Goal: Use online tool/utility: Use online tool/utility

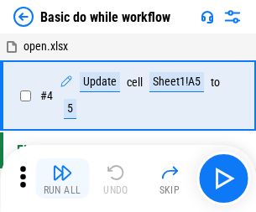
click at [62, 178] on img "button" at bounding box center [62, 173] width 20 height 20
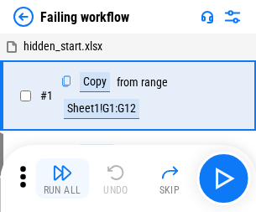
click at [62, 178] on img "button" at bounding box center [62, 173] width 20 height 20
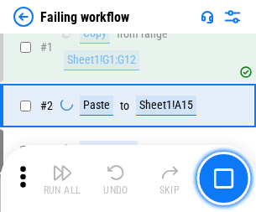
scroll to position [355, 0]
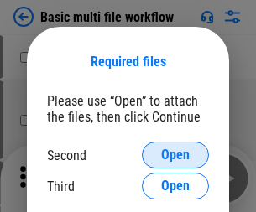
click at [175, 155] on span "Open" at bounding box center [175, 154] width 28 height 13
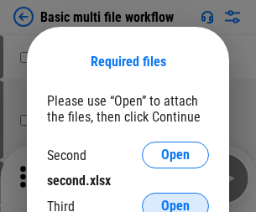
click at [175, 199] on span "Open" at bounding box center [175, 205] width 28 height 13
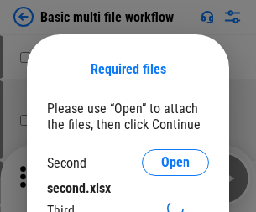
scroll to position [8, 0]
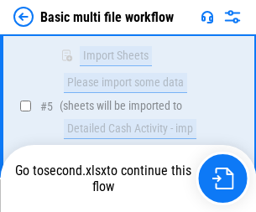
scroll to position [462, 0]
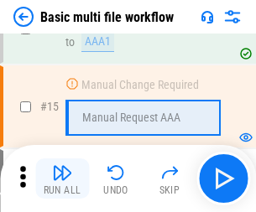
click at [62, 178] on img "button" at bounding box center [62, 173] width 20 height 20
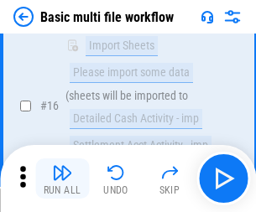
click at [62, 178] on img "button" at bounding box center [62, 173] width 20 height 20
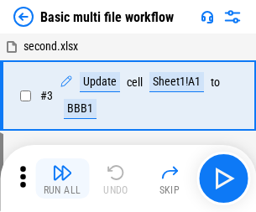
click at [62, 178] on img "button" at bounding box center [62, 173] width 20 height 20
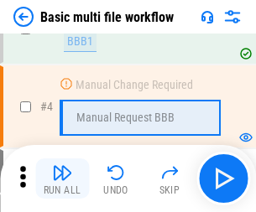
click at [62, 178] on img "button" at bounding box center [62, 173] width 20 height 20
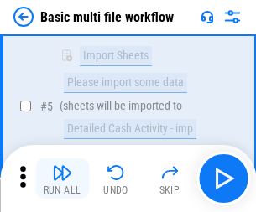
click at [62, 178] on img "button" at bounding box center [62, 173] width 20 height 20
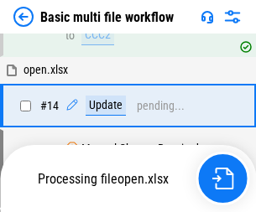
scroll to position [997, 0]
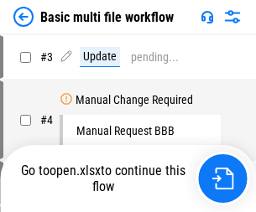
scroll to position [68, 0]
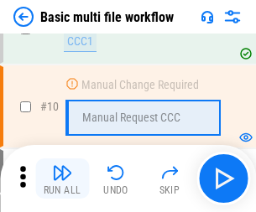
click at [62, 178] on img "button" at bounding box center [62, 173] width 20 height 20
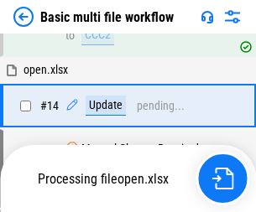
scroll to position [876, 0]
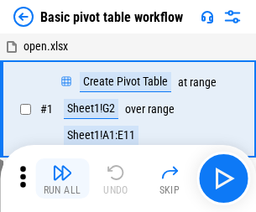
click at [62, 178] on img "button" at bounding box center [62, 173] width 20 height 20
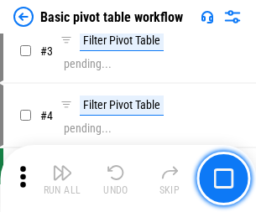
scroll to position [401, 0]
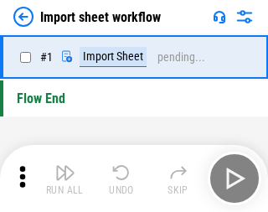
click at [62, 178] on img "button" at bounding box center [65, 173] width 20 height 20
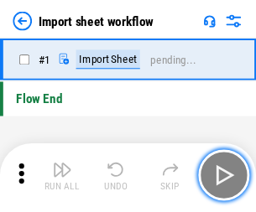
scroll to position [6, 0]
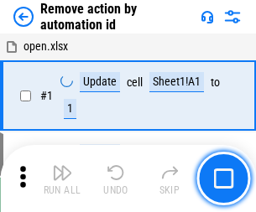
scroll to position [62, 0]
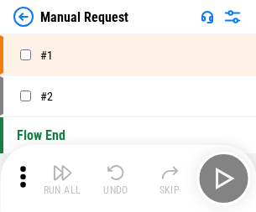
click at [62, 178] on img "button" at bounding box center [62, 173] width 20 height 20
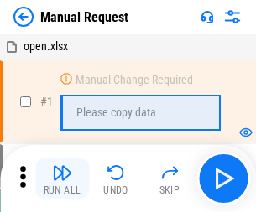
click at [62, 178] on img "button" at bounding box center [62, 173] width 20 height 20
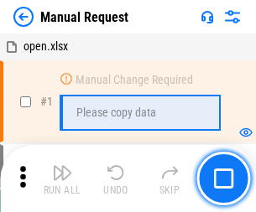
scroll to position [57, 0]
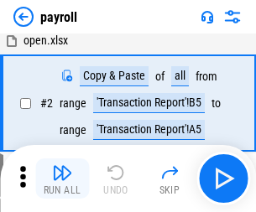
click at [62, 178] on img "button" at bounding box center [62, 173] width 20 height 20
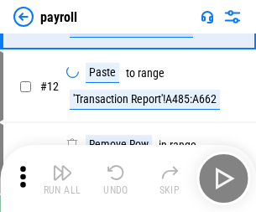
scroll to position [207, 0]
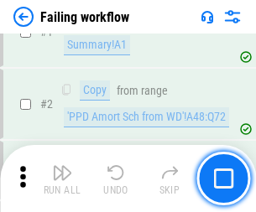
scroll to position [271, 0]
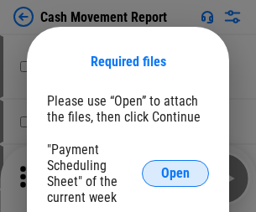
click at [175, 173] on span "Open" at bounding box center [175, 173] width 28 height 13
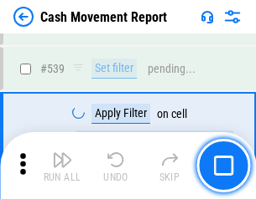
scroll to position [7436, 0]
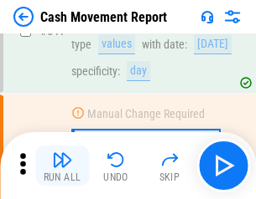
click at [62, 166] on img "button" at bounding box center [62, 160] width 20 height 20
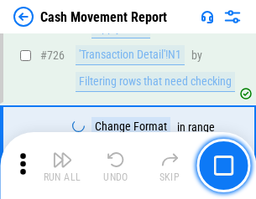
scroll to position [8741, 0]
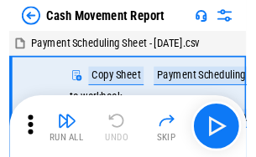
scroll to position [30, 0]
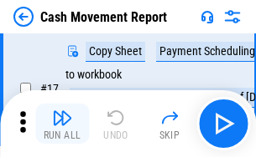
click at [62, 124] on img "button" at bounding box center [62, 118] width 20 height 20
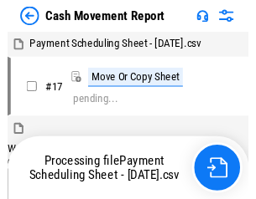
scroll to position [9, 0]
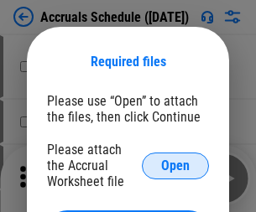
click at [175, 165] on span "Open" at bounding box center [175, 165] width 28 height 13
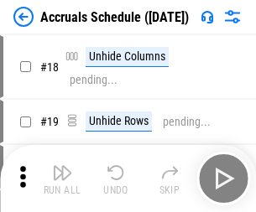
click at [62, 178] on img "button" at bounding box center [62, 173] width 20 height 20
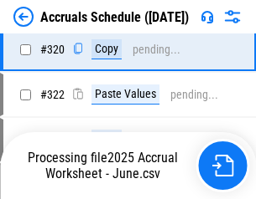
scroll to position [3116, 0]
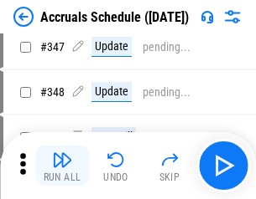
click at [62, 166] on img "button" at bounding box center [62, 160] width 20 height 20
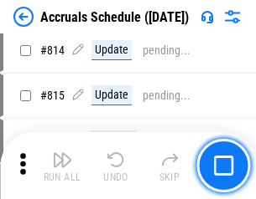
scroll to position [7393, 0]
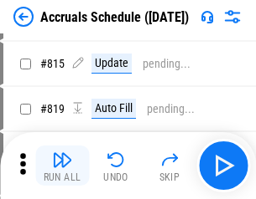
click at [62, 166] on img "button" at bounding box center [62, 160] width 20 height 20
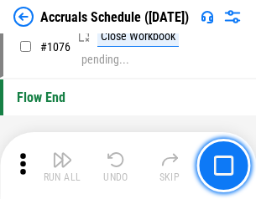
scroll to position [10035, 0]
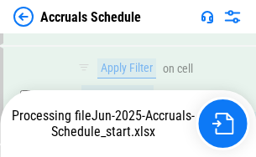
scroll to position [9703, 0]
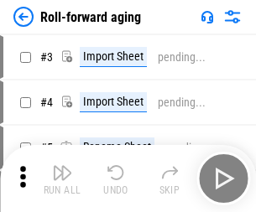
click at [62, 166] on img "button" at bounding box center [62, 173] width 20 height 20
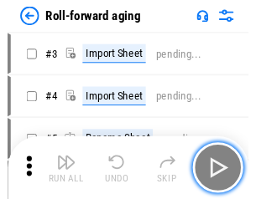
scroll to position [3, 0]
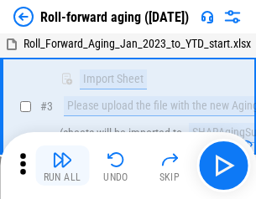
click at [62, 166] on img "button" at bounding box center [62, 160] width 20 height 20
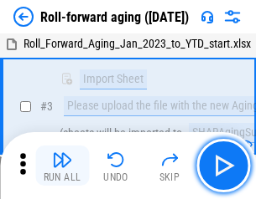
scroll to position [108, 0]
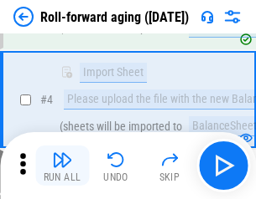
click at [62, 166] on img "button" at bounding box center [62, 160] width 20 height 20
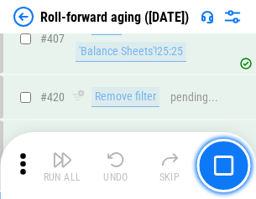
scroll to position [5810, 0]
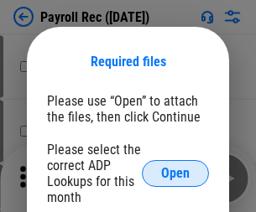
click at [175, 173] on span "Open" at bounding box center [175, 173] width 28 height 13
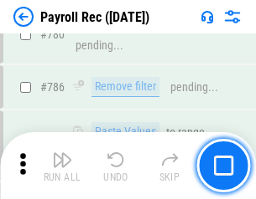
scroll to position [10474, 0]
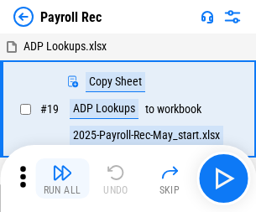
click at [62, 178] on img "button" at bounding box center [62, 173] width 20 height 20
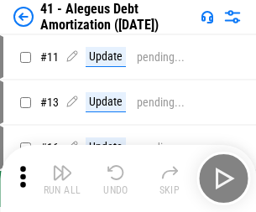
click at [62, 178] on img "button" at bounding box center [62, 173] width 20 height 20
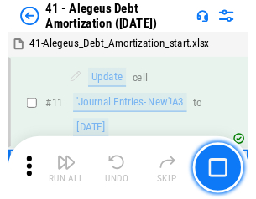
scroll to position [207, 0]
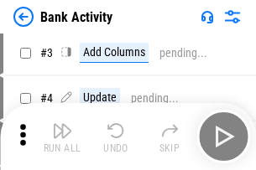
click at [62, 137] on img "button" at bounding box center [62, 131] width 20 height 20
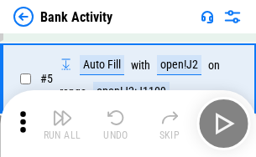
scroll to position [89, 0]
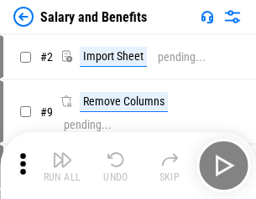
click at [62, 166] on img "button" at bounding box center [62, 160] width 20 height 20
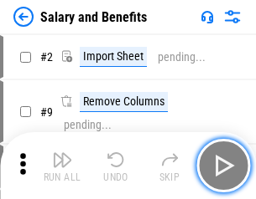
scroll to position [23, 0]
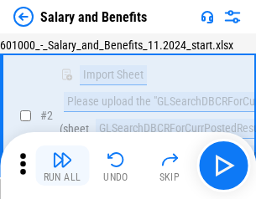
click at [62, 166] on img "button" at bounding box center [62, 160] width 20 height 20
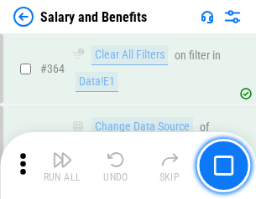
scroll to position [7890, 0]
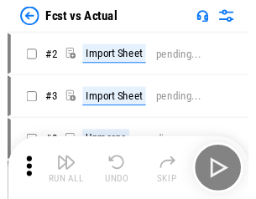
scroll to position [22, 0]
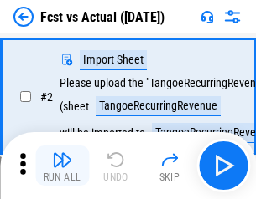
click at [62, 166] on img "button" at bounding box center [62, 160] width 20 height 20
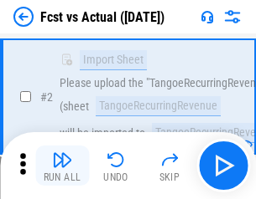
click at [62, 166] on img "button" at bounding box center [62, 160] width 20 height 20
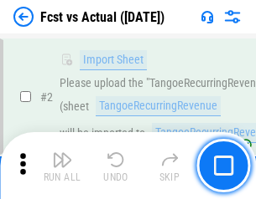
scroll to position [157, 0]
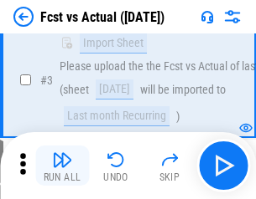
click at [62, 166] on img "button" at bounding box center [62, 160] width 20 height 20
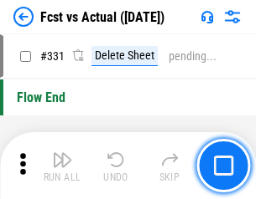
scroll to position [8020, 0]
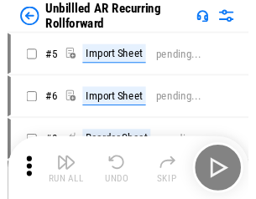
scroll to position [36, 0]
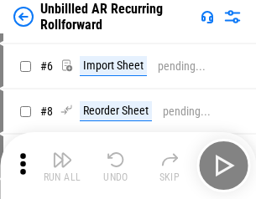
click at [62, 166] on img "button" at bounding box center [62, 160] width 20 height 20
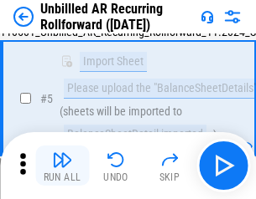
click at [62, 166] on img "button" at bounding box center [62, 160] width 20 height 20
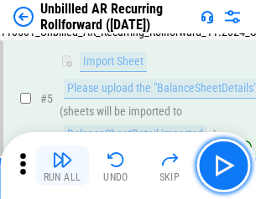
scroll to position [157, 0]
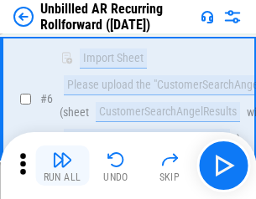
click at [62, 166] on img "button" at bounding box center [62, 160] width 20 height 20
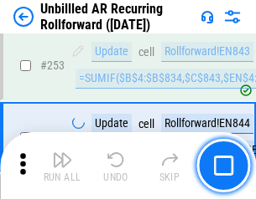
scroll to position [5691, 0]
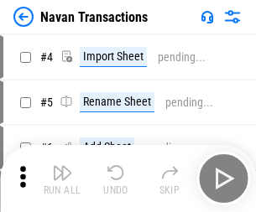
click at [62, 166] on img "button" at bounding box center [62, 173] width 20 height 20
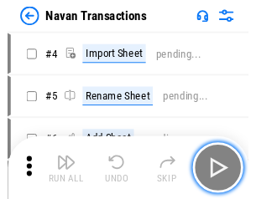
scroll to position [27, 0]
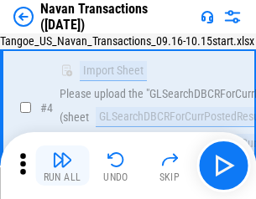
click at [62, 166] on img "button" at bounding box center [62, 160] width 20 height 20
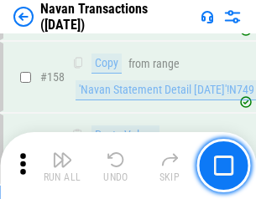
scroll to position [5432, 0]
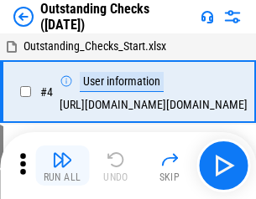
click at [62, 166] on img "button" at bounding box center [62, 160] width 20 height 20
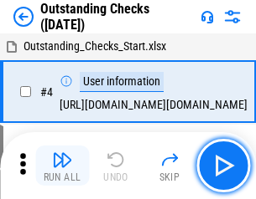
scroll to position [70, 0]
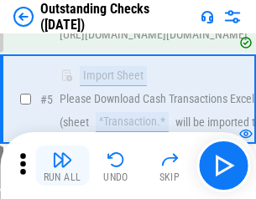
click at [62, 166] on img "button" at bounding box center [62, 160] width 20 height 20
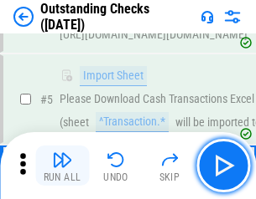
scroll to position [175, 0]
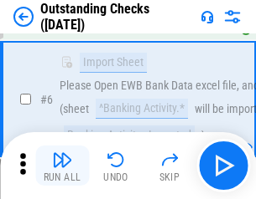
click at [62, 166] on img "button" at bounding box center [62, 160] width 20 height 20
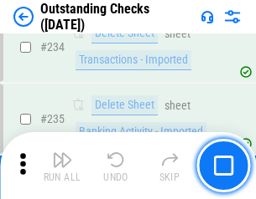
scroll to position [5088, 0]
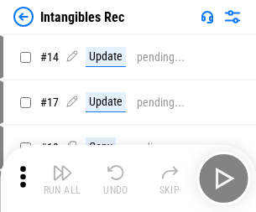
click at [62, 178] on img "button" at bounding box center [62, 173] width 20 height 20
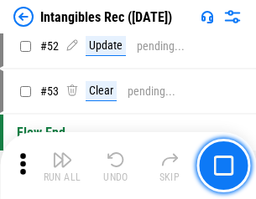
scroll to position [653, 0]
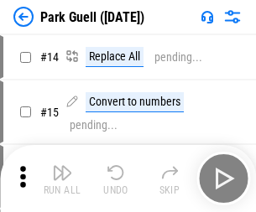
click at [62, 166] on img "button" at bounding box center [62, 173] width 20 height 20
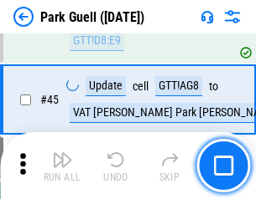
scroll to position [2095, 0]
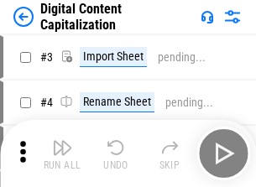
click at [62, 141] on img "button" at bounding box center [62, 147] width 20 height 20
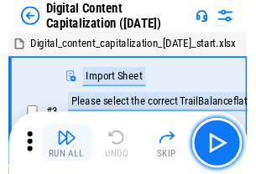
scroll to position [49, 0]
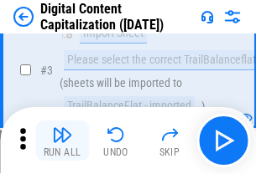
click at [62, 141] on img "button" at bounding box center [62, 135] width 20 height 20
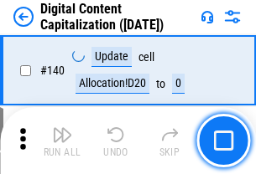
scroll to position [1777, 0]
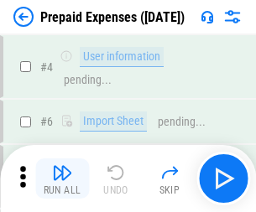
click at [62, 166] on img "button" at bounding box center [62, 173] width 20 height 20
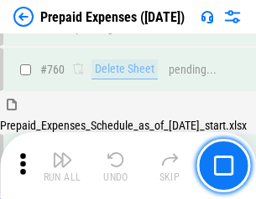
scroll to position [4644, 0]
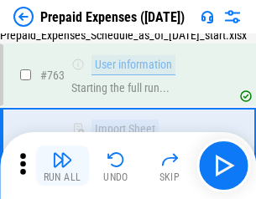
click at [62, 166] on img "button" at bounding box center [62, 160] width 20 height 20
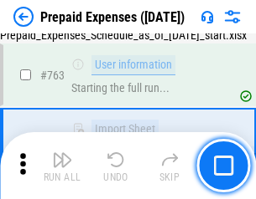
scroll to position [4743, 0]
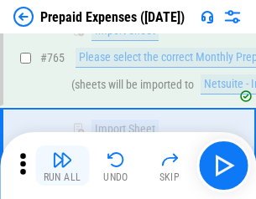
click at [62, 166] on img "button" at bounding box center [62, 160] width 20 height 20
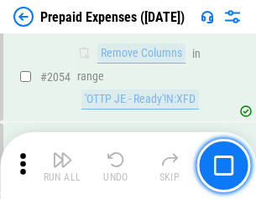
scroll to position [17513, 0]
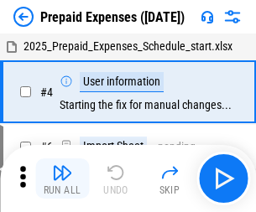
click at [62, 178] on img "button" at bounding box center [62, 173] width 20 height 20
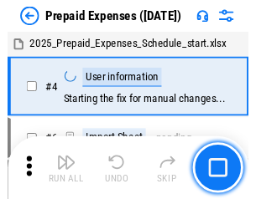
scroll to position [74, 0]
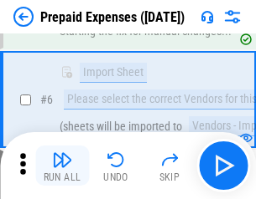
click at [62, 166] on img "button" at bounding box center [62, 160] width 20 height 20
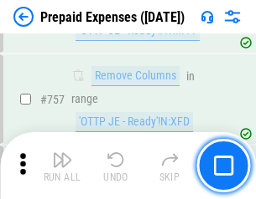
scroll to position [5970, 0]
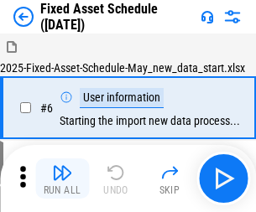
click at [62, 178] on img "button" at bounding box center [62, 173] width 20 height 20
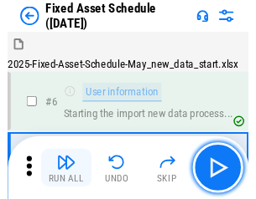
scroll to position [90, 0]
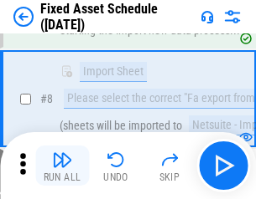
click at [62, 166] on img "button" at bounding box center [62, 160] width 20 height 20
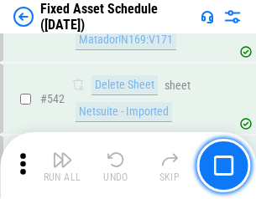
scroll to position [5973, 0]
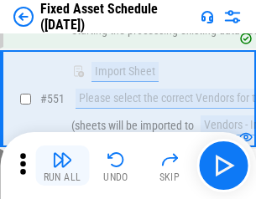
click at [62, 166] on img "button" at bounding box center [62, 160] width 20 height 20
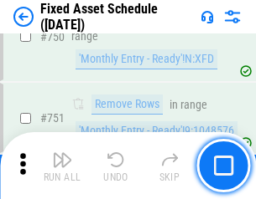
scroll to position [8168, 0]
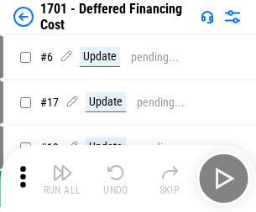
click at [62, 178] on img "button" at bounding box center [62, 173] width 20 height 20
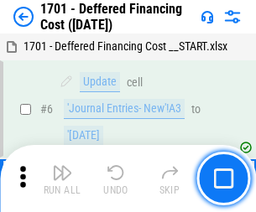
scroll to position [201, 0]
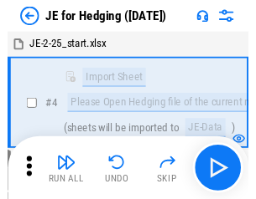
scroll to position [3, 0]
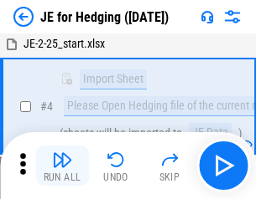
click at [62, 166] on img "button" at bounding box center [62, 160] width 20 height 20
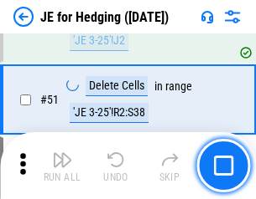
scroll to position [1085, 0]
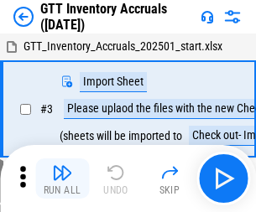
click at [62, 166] on img "button" at bounding box center [62, 173] width 20 height 20
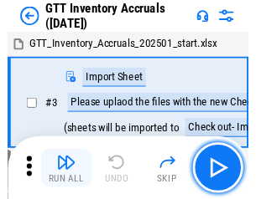
scroll to position [3, 0]
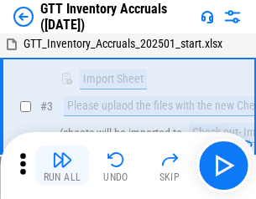
click at [62, 166] on img "button" at bounding box center [62, 160] width 20 height 20
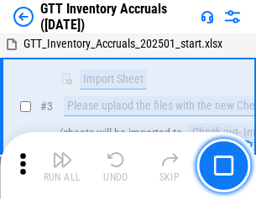
scroll to position [108, 0]
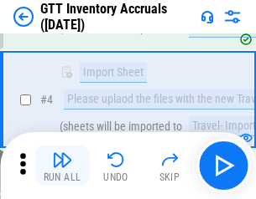
click at [62, 166] on img "button" at bounding box center [62, 160] width 20 height 20
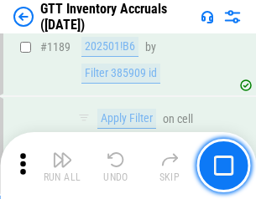
scroll to position [13681, 0]
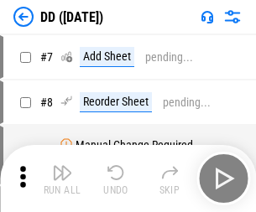
click at [62, 178] on img "button" at bounding box center [62, 173] width 20 height 20
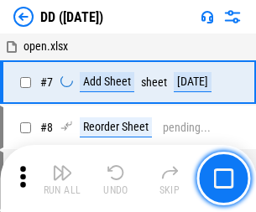
scroll to position [162, 0]
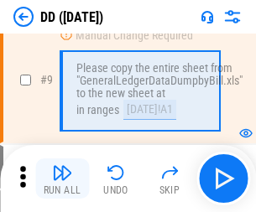
click at [62, 178] on img "button" at bounding box center [62, 173] width 20 height 20
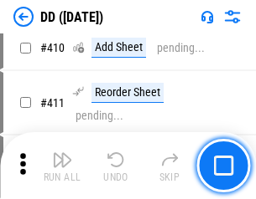
scroll to position [7496, 0]
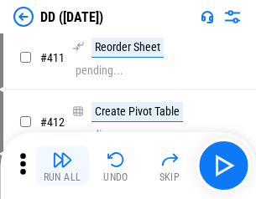
click at [62, 166] on img "button" at bounding box center [62, 160] width 20 height 20
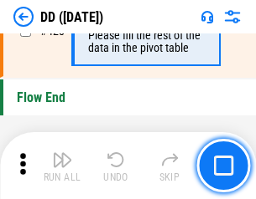
scroll to position [8019, 0]
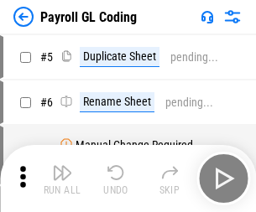
click at [62, 178] on img "button" at bounding box center [62, 173] width 20 height 20
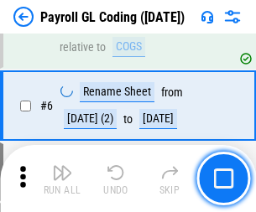
scroll to position [201, 0]
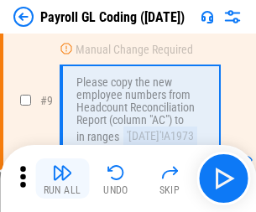
click at [62, 178] on img "button" at bounding box center [62, 173] width 20 height 20
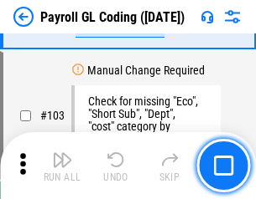
scroll to position [3931, 0]
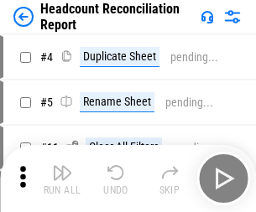
click at [62, 178] on img "button" at bounding box center [62, 173] width 20 height 20
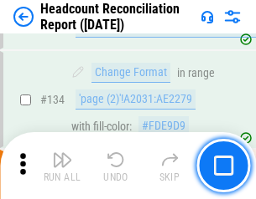
scroll to position [2014, 0]
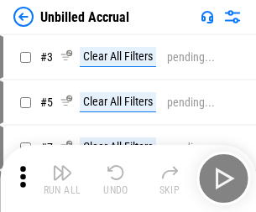
click at [62, 178] on img "button" at bounding box center [62, 173] width 20 height 20
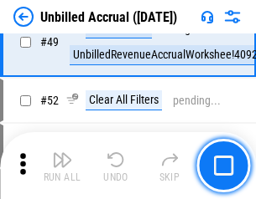
scroll to position [1520, 0]
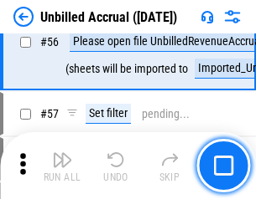
click at [62, 166] on img "button" at bounding box center [62, 160] width 20 height 20
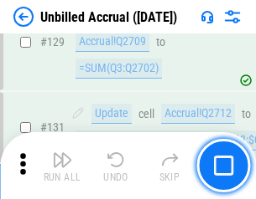
scroll to position [4991, 0]
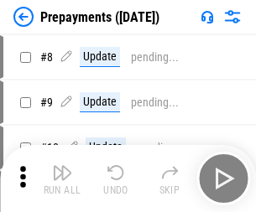
click at [62, 178] on img "button" at bounding box center [62, 173] width 20 height 20
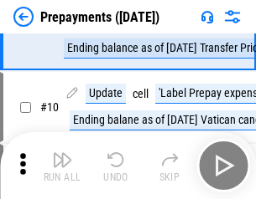
scroll to position [105, 0]
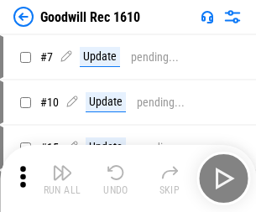
click at [62, 178] on img "button" at bounding box center [62, 173] width 20 height 20
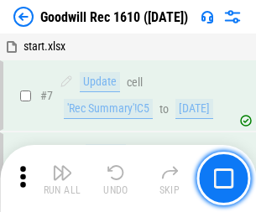
scroll to position [287, 0]
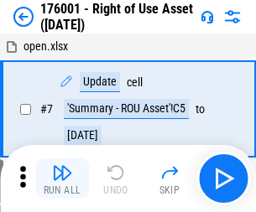
click at [62, 178] on img "button" at bounding box center [62, 173] width 20 height 20
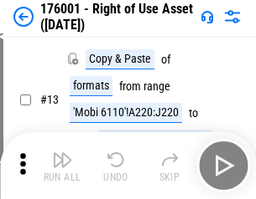
scroll to position [108, 0]
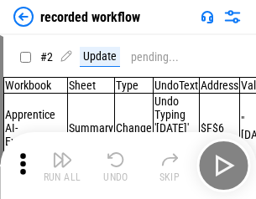
click at [62, 166] on img "button" at bounding box center [62, 160] width 20 height 20
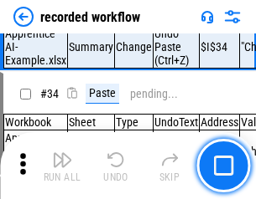
scroll to position [5237, 0]
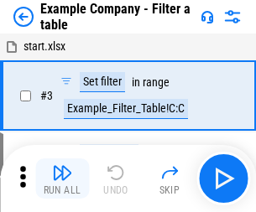
click at [62, 178] on img "button" at bounding box center [62, 173] width 20 height 20
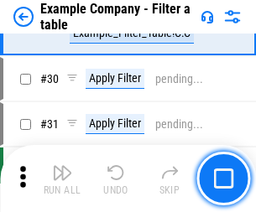
scroll to position [1533, 0]
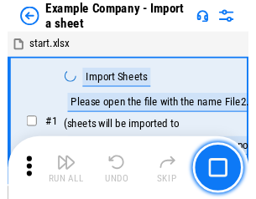
scroll to position [26, 0]
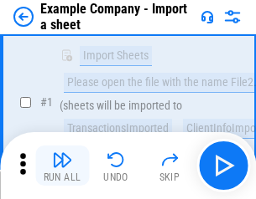
click at [62, 166] on img "button" at bounding box center [62, 160] width 20 height 20
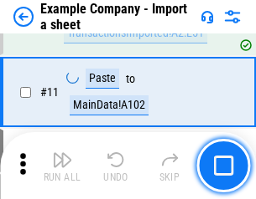
scroll to position [370, 0]
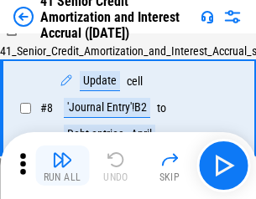
click at [62, 166] on img "button" at bounding box center [62, 160] width 20 height 20
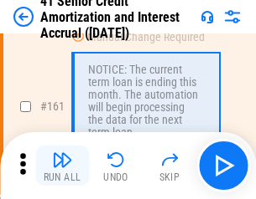
click at [62, 166] on img "button" at bounding box center [62, 160] width 20 height 20
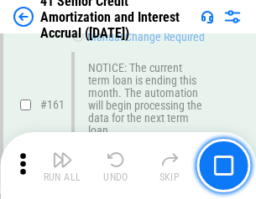
scroll to position [1792, 0]
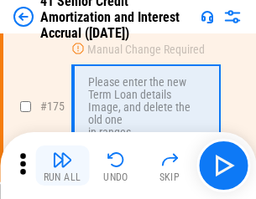
click at [62, 166] on img "button" at bounding box center [62, 160] width 20 height 20
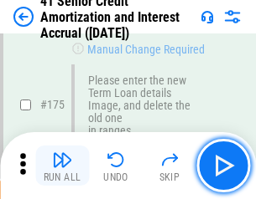
scroll to position [1962, 0]
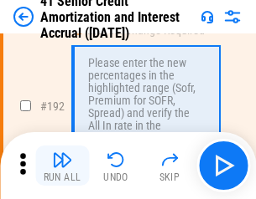
click at [62, 166] on img "button" at bounding box center [62, 160] width 20 height 20
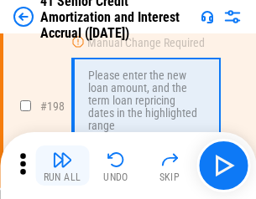
click at [62, 166] on img "button" at bounding box center [62, 160] width 20 height 20
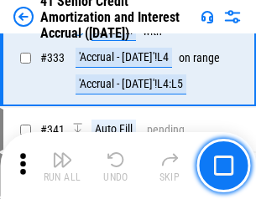
scroll to position [4280, 0]
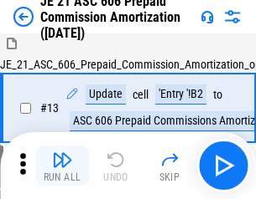
click at [62, 166] on img "button" at bounding box center [62, 160] width 20 height 20
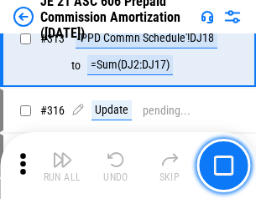
scroll to position [3128, 0]
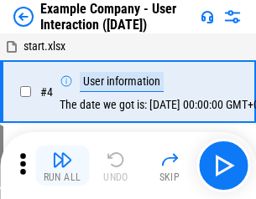
click at [62, 166] on img "button" at bounding box center [62, 160] width 20 height 20
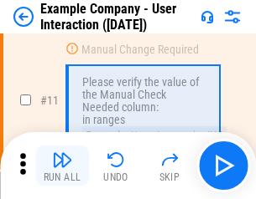
click at [62, 166] on img "button" at bounding box center [62, 160] width 20 height 20
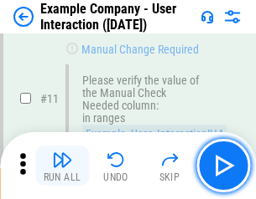
scroll to position [363, 0]
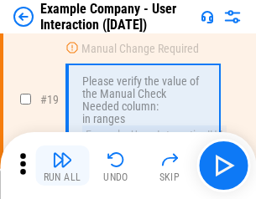
click at [62, 166] on img "button" at bounding box center [62, 160] width 20 height 20
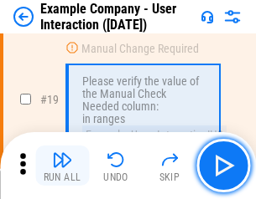
click at [62, 166] on img "button" at bounding box center [62, 160] width 20 height 20
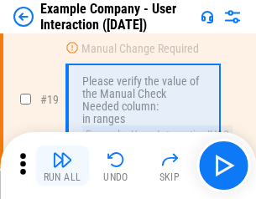
click at [62, 166] on img "button" at bounding box center [62, 160] width 20 height 20
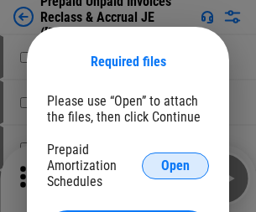
click at [175, 165] on span "Open" at bounding box center [175, 165] width 28 height 13
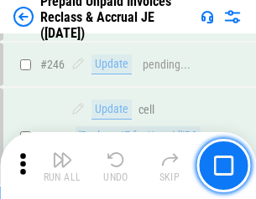
scroll to position [2262, 0]
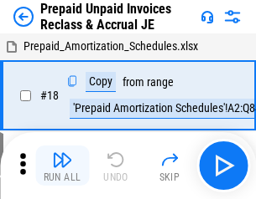
click at [62, 166] on img "button" at bounding box center [62, 160] width 20 height 20
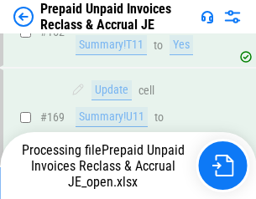
scroll to position [1458, 0]
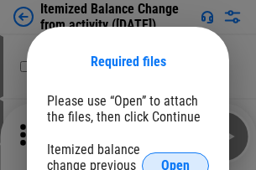
click at [175, 159] on span "Open" at bounding box center [175, 165] width 28 height 13
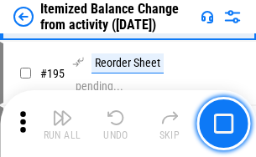
scroll to position [3225, 0]
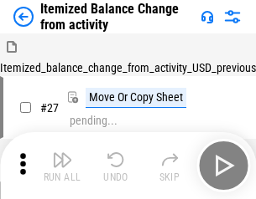
scroll to position [26, 0]
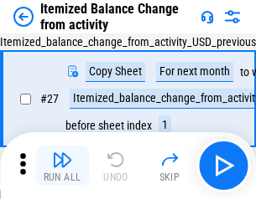
click at [62, 166] on img "button" at bounding box center [62, 160] width 20 height 20
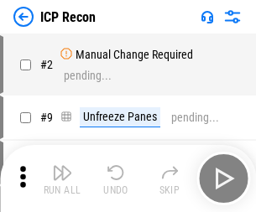
scroll to position [8, 0]
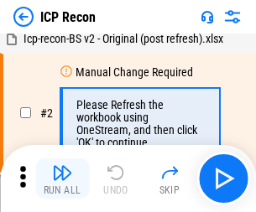
click at [62, 178] on img "button" at bounding box center [62, 173] width 20 height 20
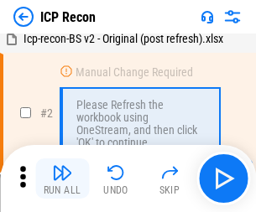
click at [62, 178] on img "button" at bounding box center [62, 173] width 20 height 20
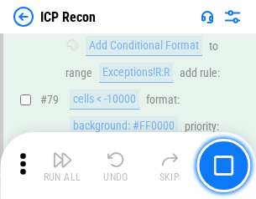
scroll to position [1642, 0]
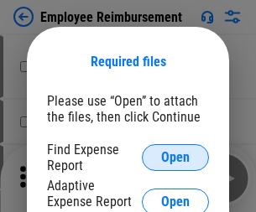
click at [175, 157] on span "Open" at bounding box center [175, 157] width 28 height 13
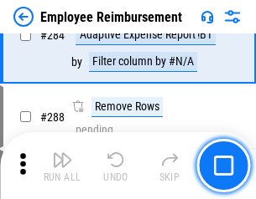
scroll to position [4554, 0]
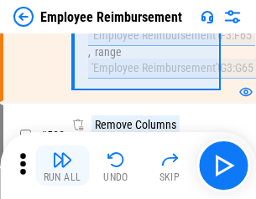
click at [62, 166] on img "button" at bounding box center [62, 160] width 20 height 20
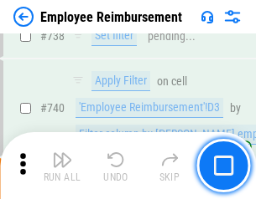
scroll to position [11755, 0]
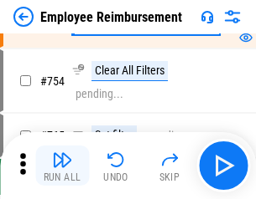
click at [62, 166] on img "button" at bounding box center [62, 160] width 20 height 20
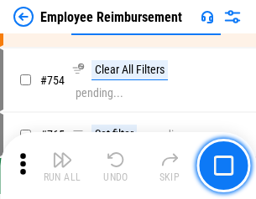
click at [62, 166] on img "button" at bounding box center [62, 160] width 20 height 20
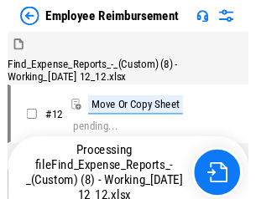
scroll to position [57, 0]
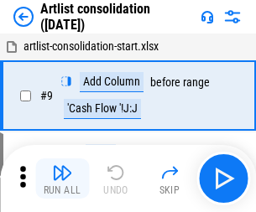
click at [62, 178] on img "button" at bounding box center [62, 173] width 20 height 20
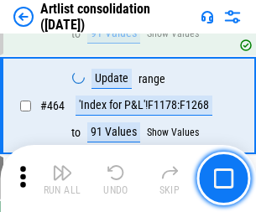
scroll to position [7336, 0]
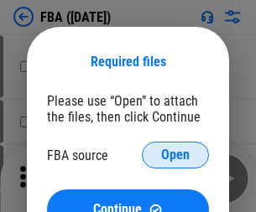
click at [175, 155] on span "Open" at bounding box center [175, 154] width 28 height 13
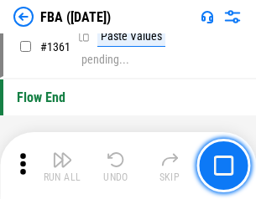
scroll to position [17993, 0]
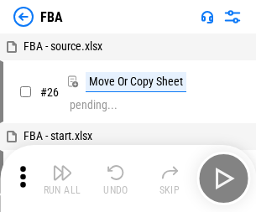
scroll to position [17, 0]
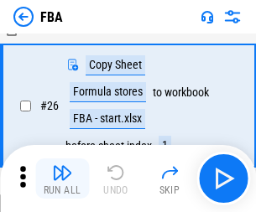
click at [62, 178] on img "button" at bounding box center [62, 173] width 20 height 20
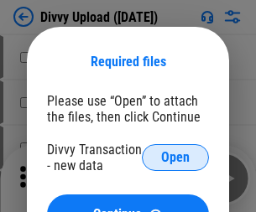
click at [175, 157] on span "Open" at bounding box center [175, 157] width 28 height 13
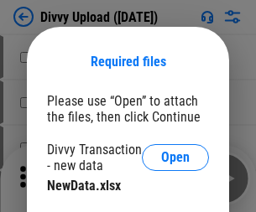
scroll to position [129, 0]
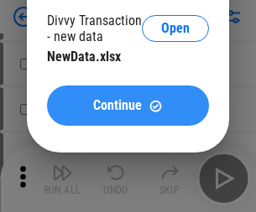
click at [127, 106] on span "Continue" at bounding box center [117, 105] width 49 height 13
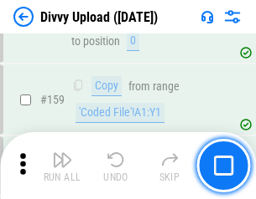
scroll to position [1735, 0]
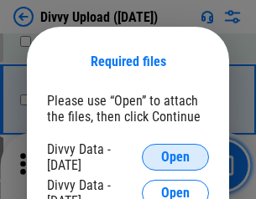
click at [175, 157] on span "Open" at bounding box center [175, 157] width 28 height 13
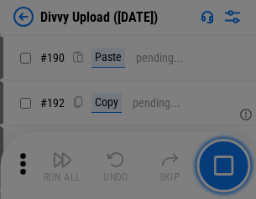
scroll to position [2115, 0]
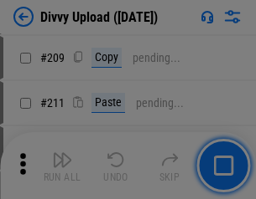
scroll to position [2846, 0]
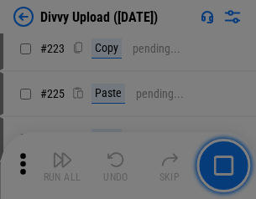
scroll to position [3343, 0]
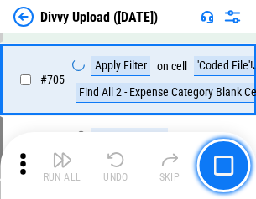
scroll to position [11461, 0]
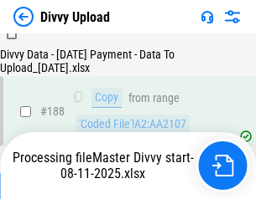
scroll to position [1972, 0]
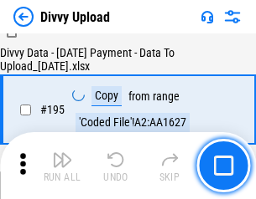
scroll to position [2342, 0]
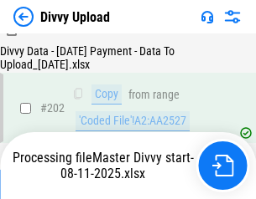
scroll to position [2711, 0]
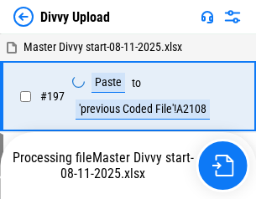
scroll to position [2614, 0]
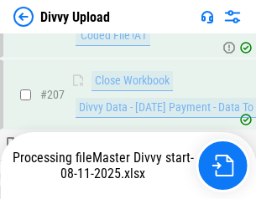
scroll to position [3080, 0]
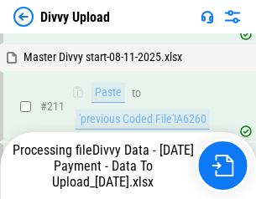
scroll to position [3353, 0]
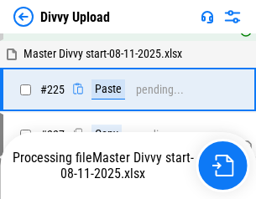
scroll to position [3905, 0]
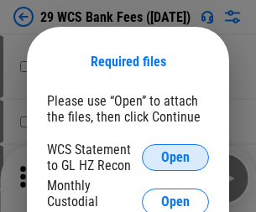
click at [175, 157] on span "Open" at bounding box center [175, 157] width 28 height 13
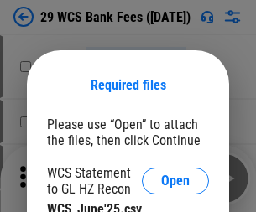
scroll to position [23, 0]
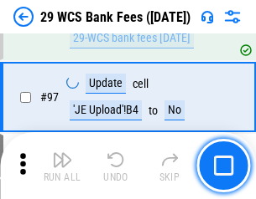
scroll to position [1633, 0]
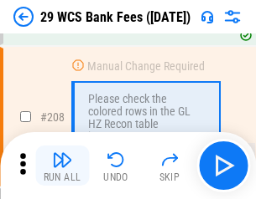
click at [62, 166] on img "button" at bounding box center [62, 160] width 20 height 20
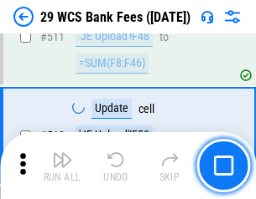
scroll to position [8430, 0]
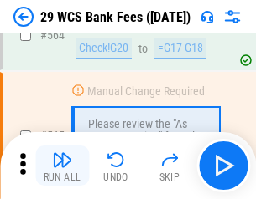
click at [62, 166] on img "button" at bounding box center [62, 160] width 20 height 20
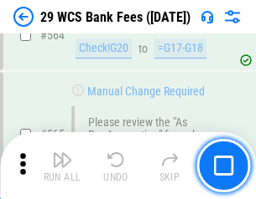
scroll to position [9061, 0]
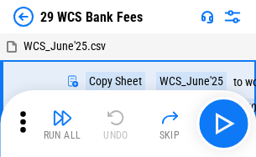
scroll to position [30, 0]
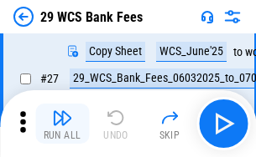
click at [62, 124] on img "button" at bounding box center [62, 118] width 20 height 20
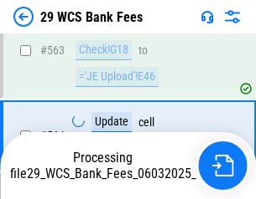
scroll to position [9042, 0]
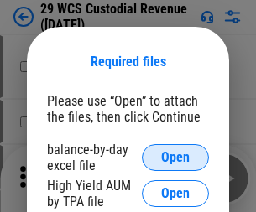
click at [175, 157] on span "Open" at bounding box center [175, 157] width 28 height 13
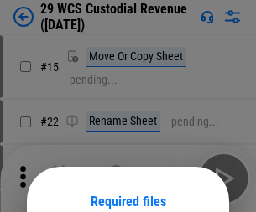
scroll to position [140, 0]
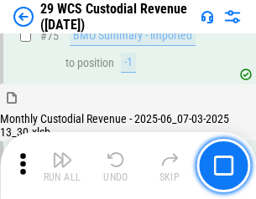
scroll to position [1750, 0]
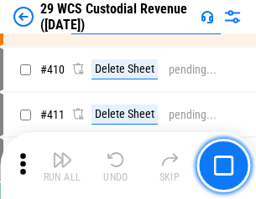
click at [62, 166] on img "button" at bounding box center [62, 160] width 20 height 20
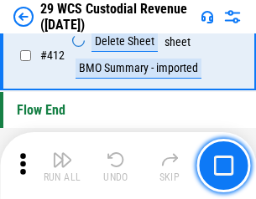
scroll to position [8001, 0]
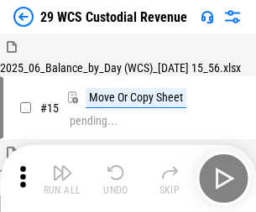
click at [62, 166] on img "button" at bounding box center [62, 173] width 20 height 20
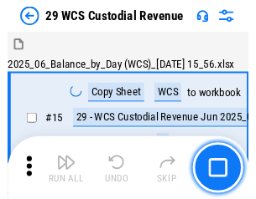
scroll to position [40, 0]
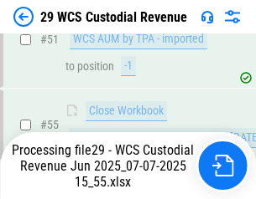
scroll to position [1256, 0]
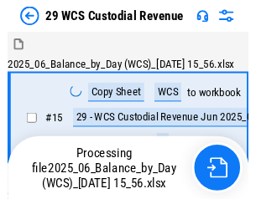
scroll to position [31, 0]
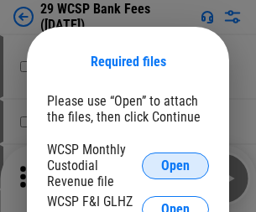
click at [175, 165] on span "Open" at bounding box center [175, 165] width 28 height 13
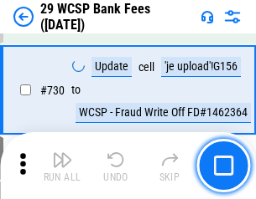
scroll to position [8443, 0]
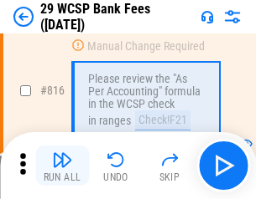
click at [62, 166] on img "button" at bounding box center [62, 160] width 20 height 20
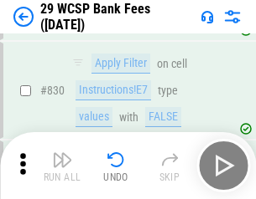
scroll to position [10630, 0]
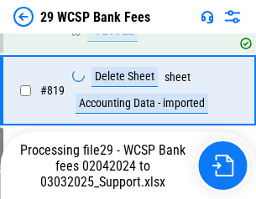
scroll to position [10401, 0]
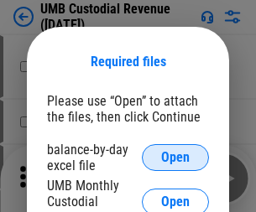
click at [175, 157] on span "Open" at bounding box center [175, 157] width 28 height 13
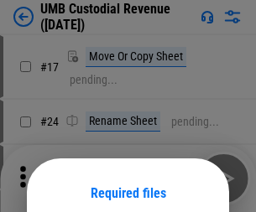
scroll to position [132, 0]
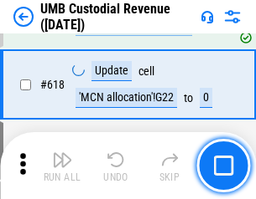
scroll to position [8631, 0]
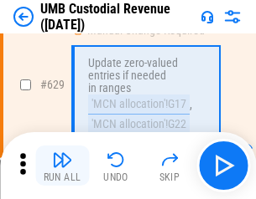
click at [62, 166] on img "button" at bounding box center [62, 160] width 20 height 20
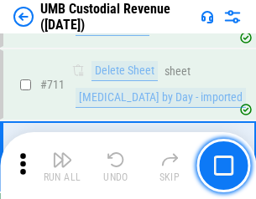
scroll to position [10199, 0]
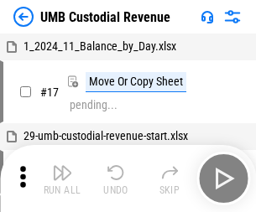
scroll to position [13, 0]
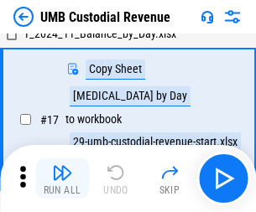
click at [62, 178] on img "button" at bounding box center [62, 173] width 20 height 20
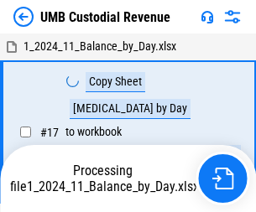
scroll to position [13, 0]
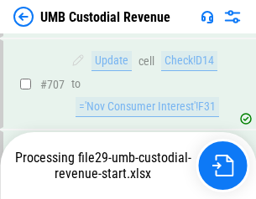
scroll to position [10088, 0]
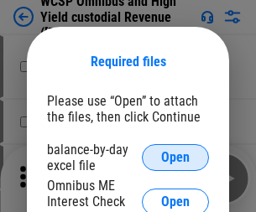
click at [175, 157] on span "Open" at bounding box center [175, 157] width 28 height 13
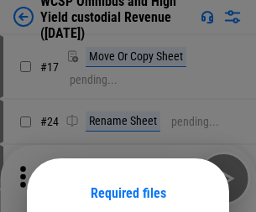
scroll to position [132, 0]
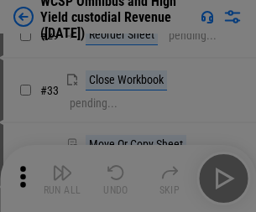
scroll to position [383, 0]
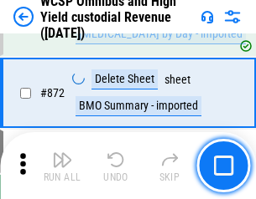
scroll to position [14180, 0]
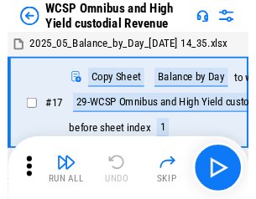
scroll to position [9, 0]
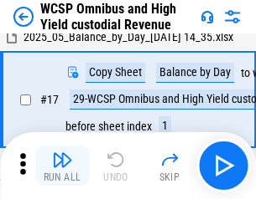
click at [62, 166] on img "button" at bounding box center [62, 160] width 20 height 20
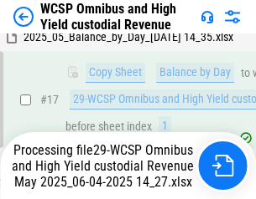
scroll to position [349, 0]
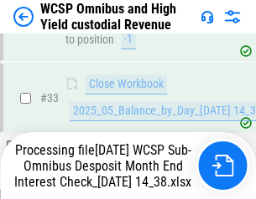
scroll to position [829, 0]
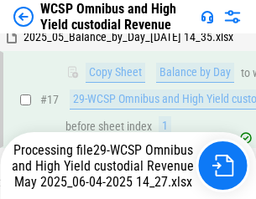
scroll to position [349, 0]
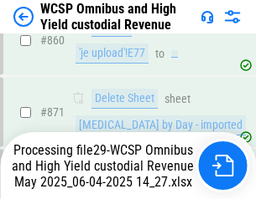
scroll to position [14141, 0]
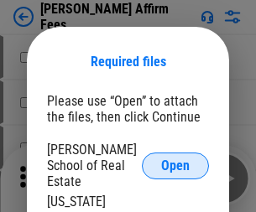
click at [175, 159] on span "Open" at bounding box center [175, 165] width 28 height 13
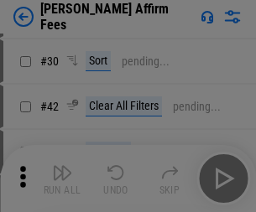
scroll to position [341, 0]
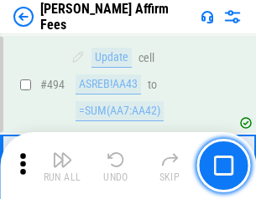
scroll to position [4556, 0]
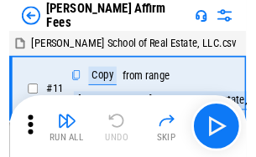
scroll to position [17, 0]
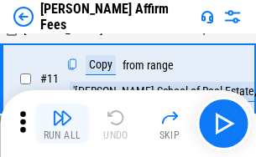
click at [62, 124] on img "button" at bounding box center [62, 118] width 20 height 20
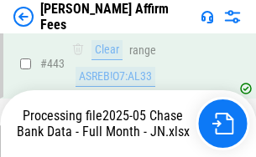
scroll to position [4394, 0]
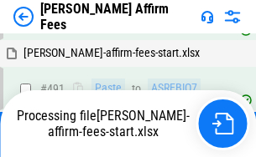
scroll to position [4491, 0]
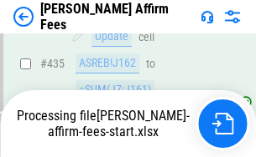
scroll to position [4394, 0]
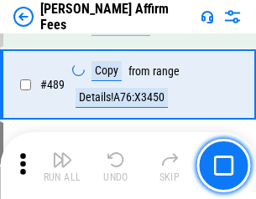
scroll to position [4373, 0]
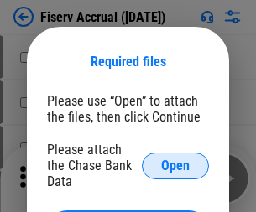
click at [175, 159] on span "Open" at bounding box center [175, 165] width 28 height 13
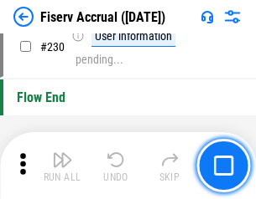
scroll to position [5309, 0]
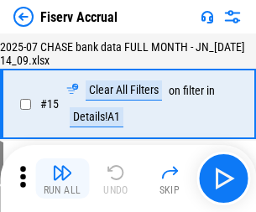
click at [62, 178] on img "button" at bounding box center [62, 173] width 20 height 20
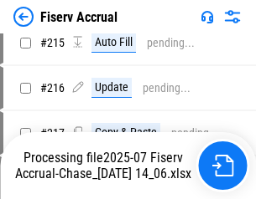
scroll to position [5189, 0]
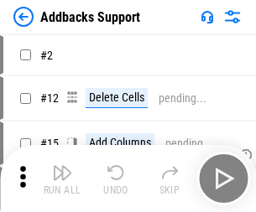
click at [62, 166] on img "button" at bounding box center [62, 173] width 20 height 20
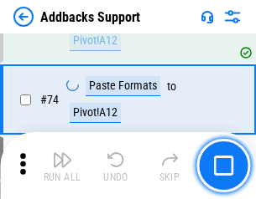
scroll to position [1220, 0]
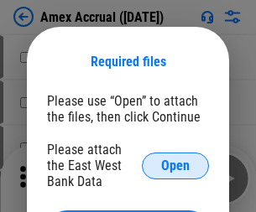
click at [175, 165] on span "Open" at bounding box center [175, 165] width 28 height 13
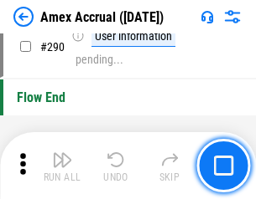
scroll to position [5218, 0]
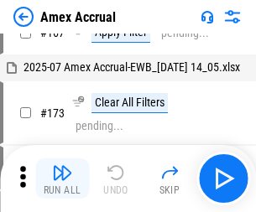
click at [62, 178] on img "button" at bounding box center [62, 173] width 20 height 20
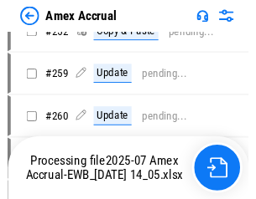
scroll to position [4233, 0]
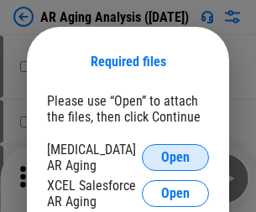
click at [175, 155] on span "Open" at bounding box center [175, 157] width 28 height 13
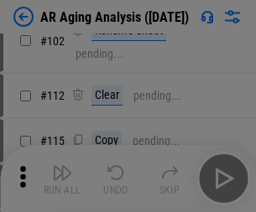
scroll to position [230, 0]
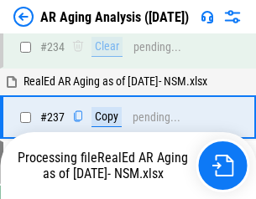
scroll to position [2597, 0]
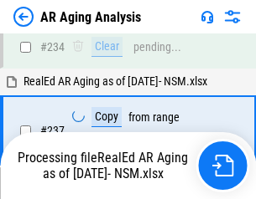
scroll to position [2647, 0]
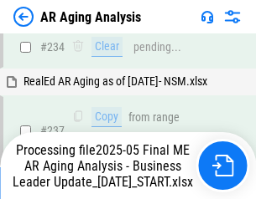
scroll to position [2578, 0]
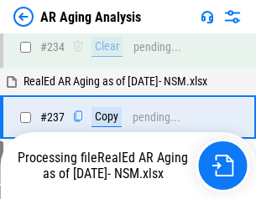
scroll to position [2578, 0]
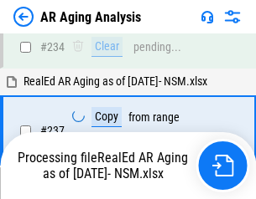
scroll to position [2647, 0]
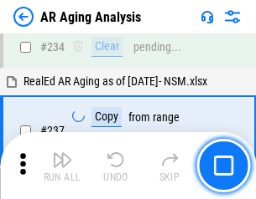
scroll to position [2578, 0]
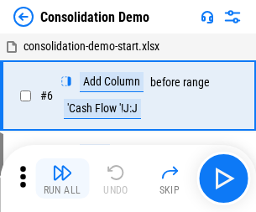
click at [62, 178] on img "button" at bounding box center [62, 173] width 20 height 20
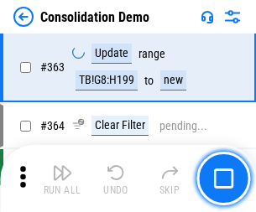
scroll to position [5616, 0]
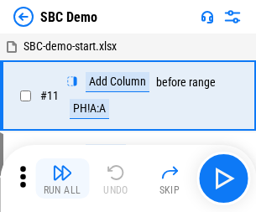
click at [62, 178] on img "button" at bounding box center [62, 173] width 20 height 20
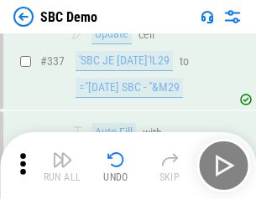
scroll to position [4407, 0]
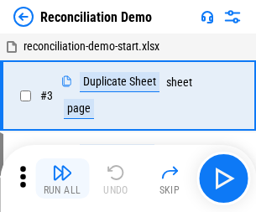
click at [62, 178] on img "button" at bounding box center [62, 173] width 20 height 20
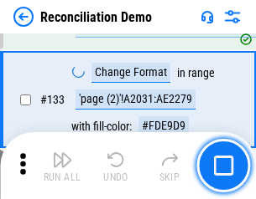
scroll to position [1990, 0]
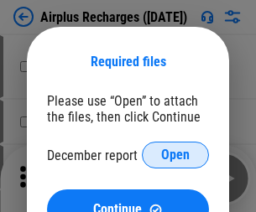
click at [175, 155] on span "Open" at bounding box center [175, 154] width 28 height 13
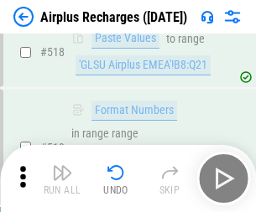
scroll to position [7210, 0]
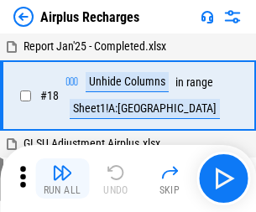
click at [62, 178] on img "button" at bounding box center [62, 173] width 20 height 20
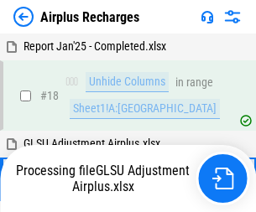
scroll to position [74, 0]
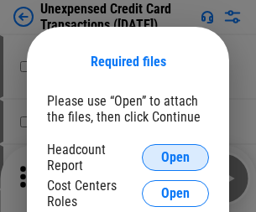
click at [175, 157] on span "Open" at bounding box center [175, 157] width 28 height 13
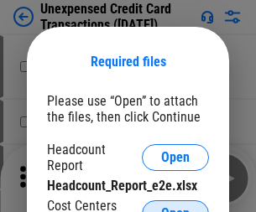
click at [175, 207] on span "Open" at bounding box center [175, 213] width 28 height 13
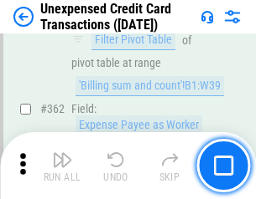
scroll to position [4309, 0]
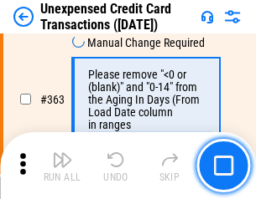
click at [62, 166] on img "button" at bounding box center [62, 160] width 20 height 20
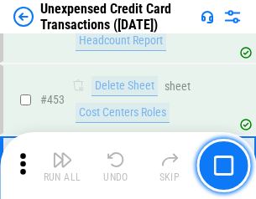
scroll to position [5714, 0]
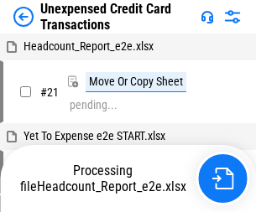
scroll to position [26, 0]
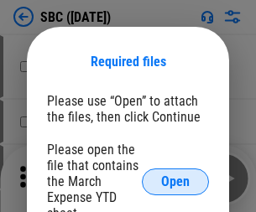
click at [175, 181] on span "Open" at bounding box center [175, 181] width 28 height 13
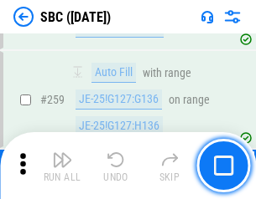
scroll to position [3274, 0]
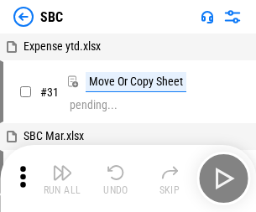
scroll to position [17, 0]
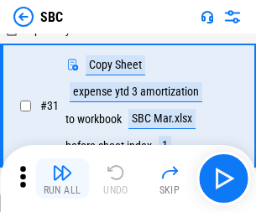
click at [62, 178] on img "button" at bounding box center [62, 173] width 20 height 20
